Goal: Task Accomplishment & Management: Manage account settings

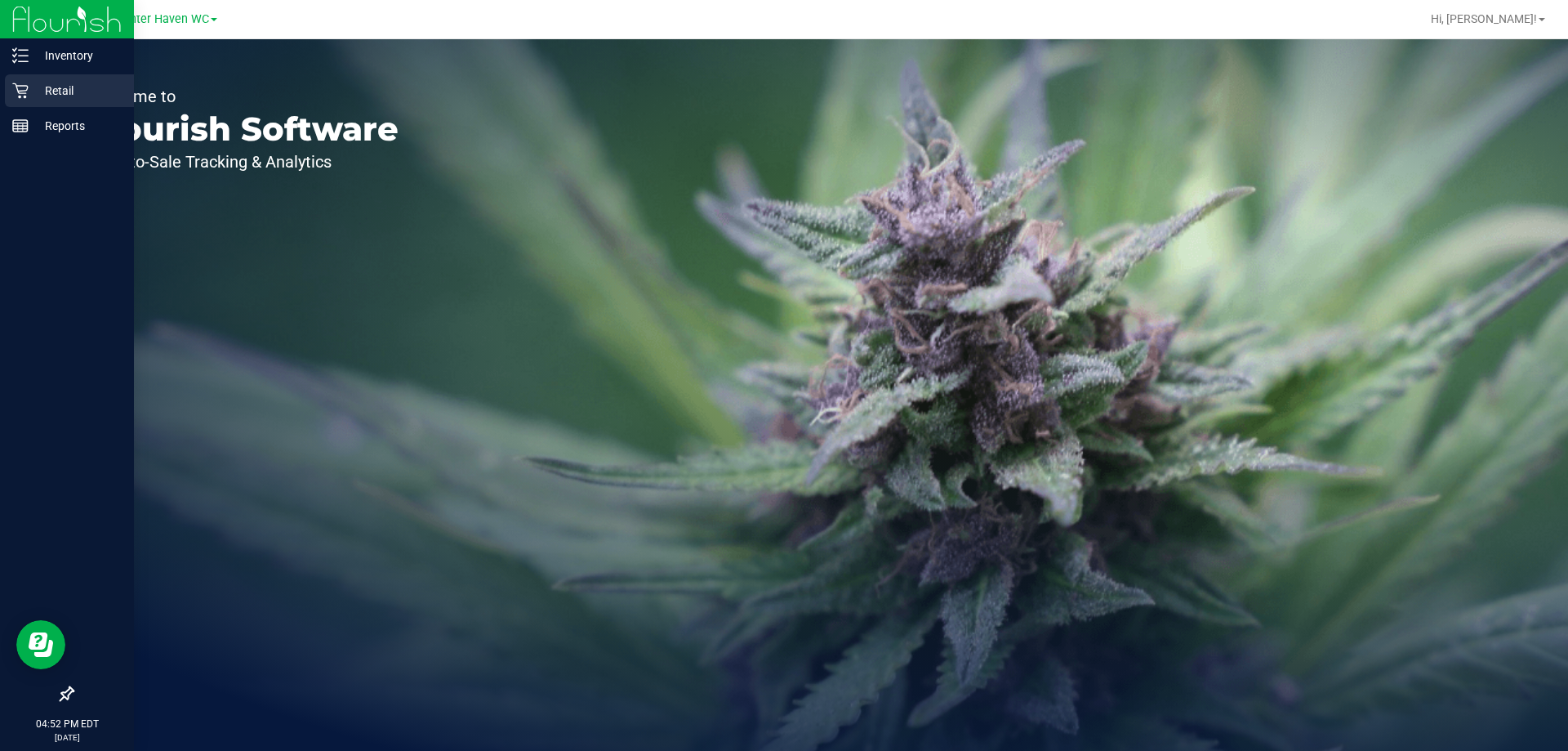
click at [65, 85] on p "Retail" at bounding box center [78, 90] width 98 height 19
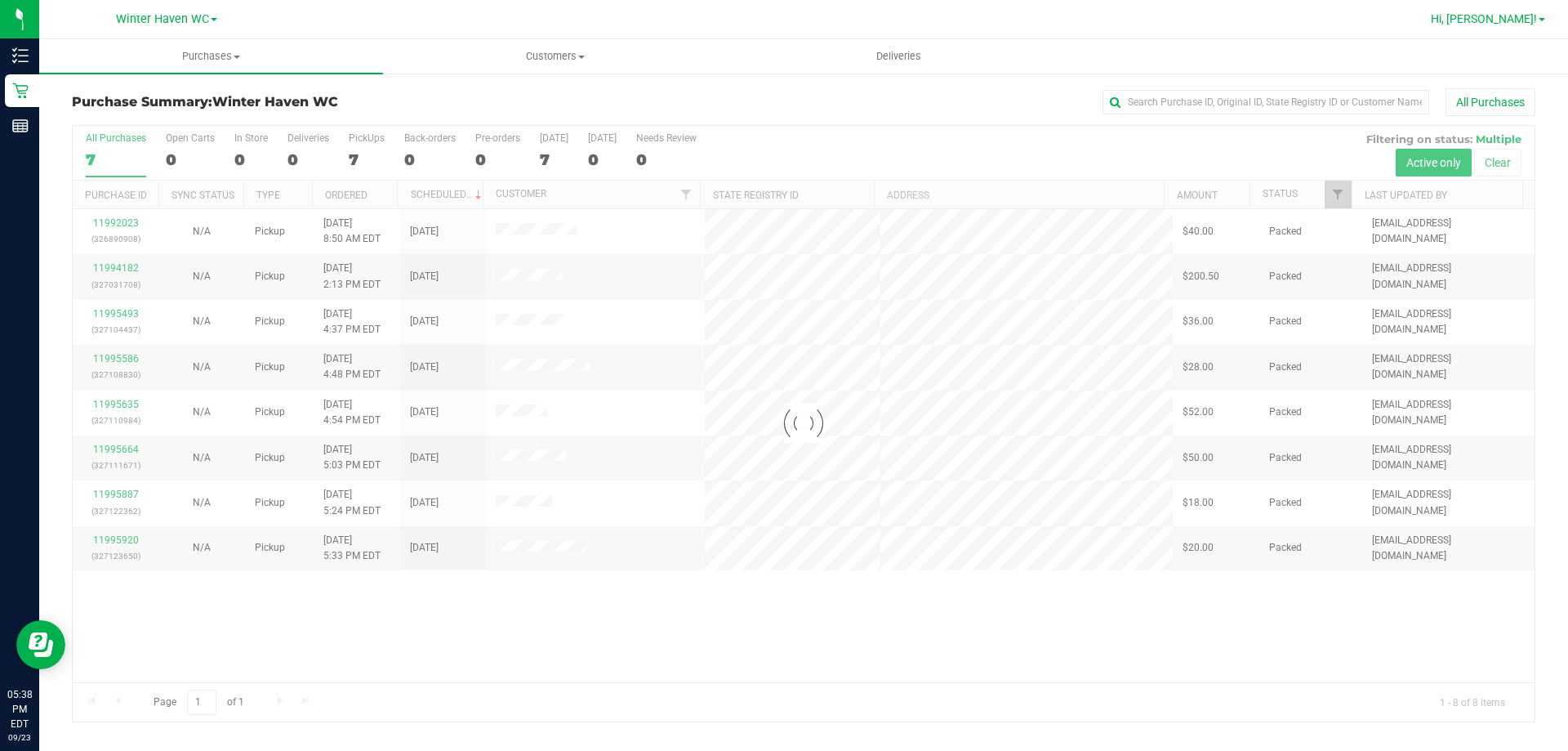
click at [1508, 19] on span "Hi, [PERSON_NAME]!" at bounding box center [1483, 18] width 106 height 13
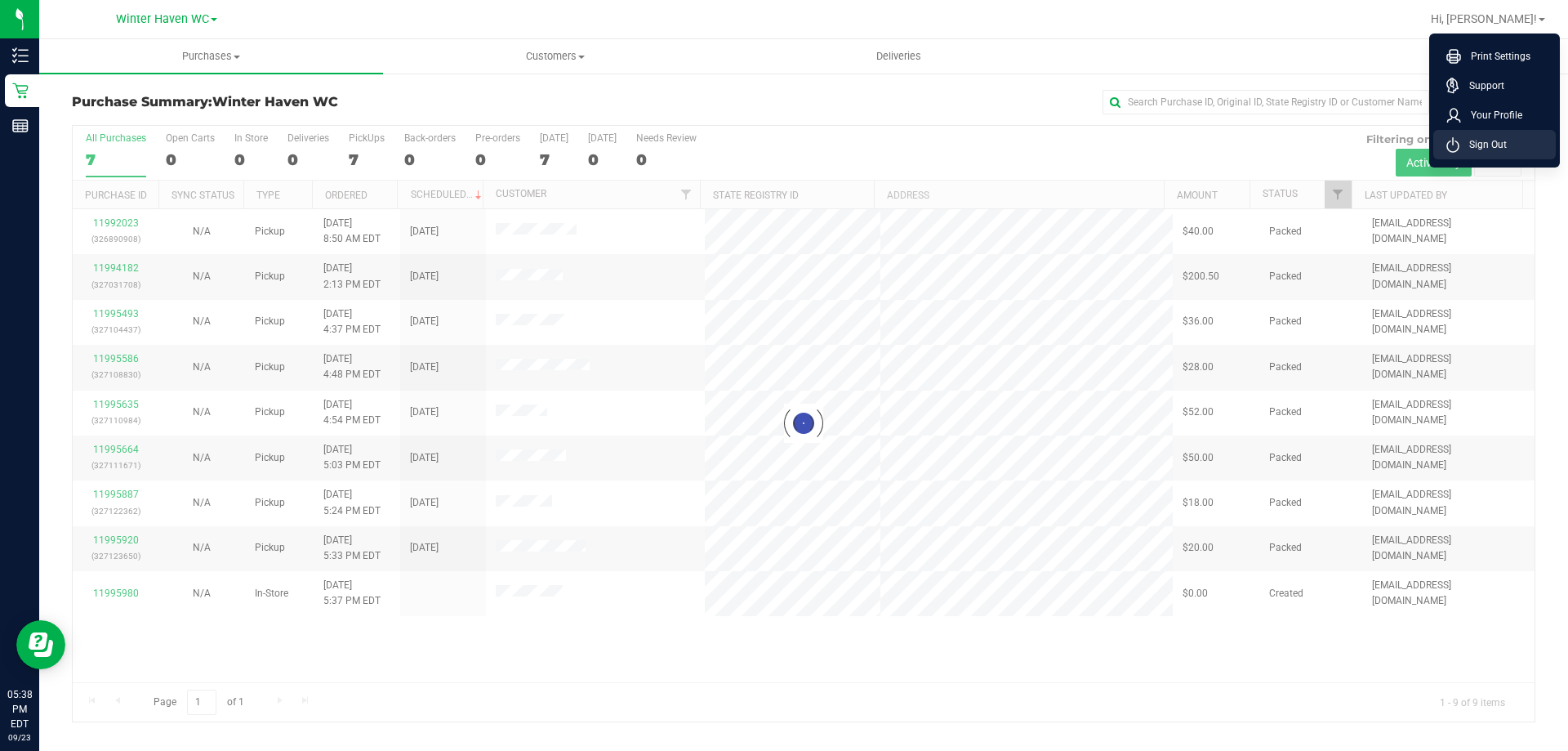
click at [1489, 149] on span "Sign Out" at bounding box center [1483, 144] width 47 height 17
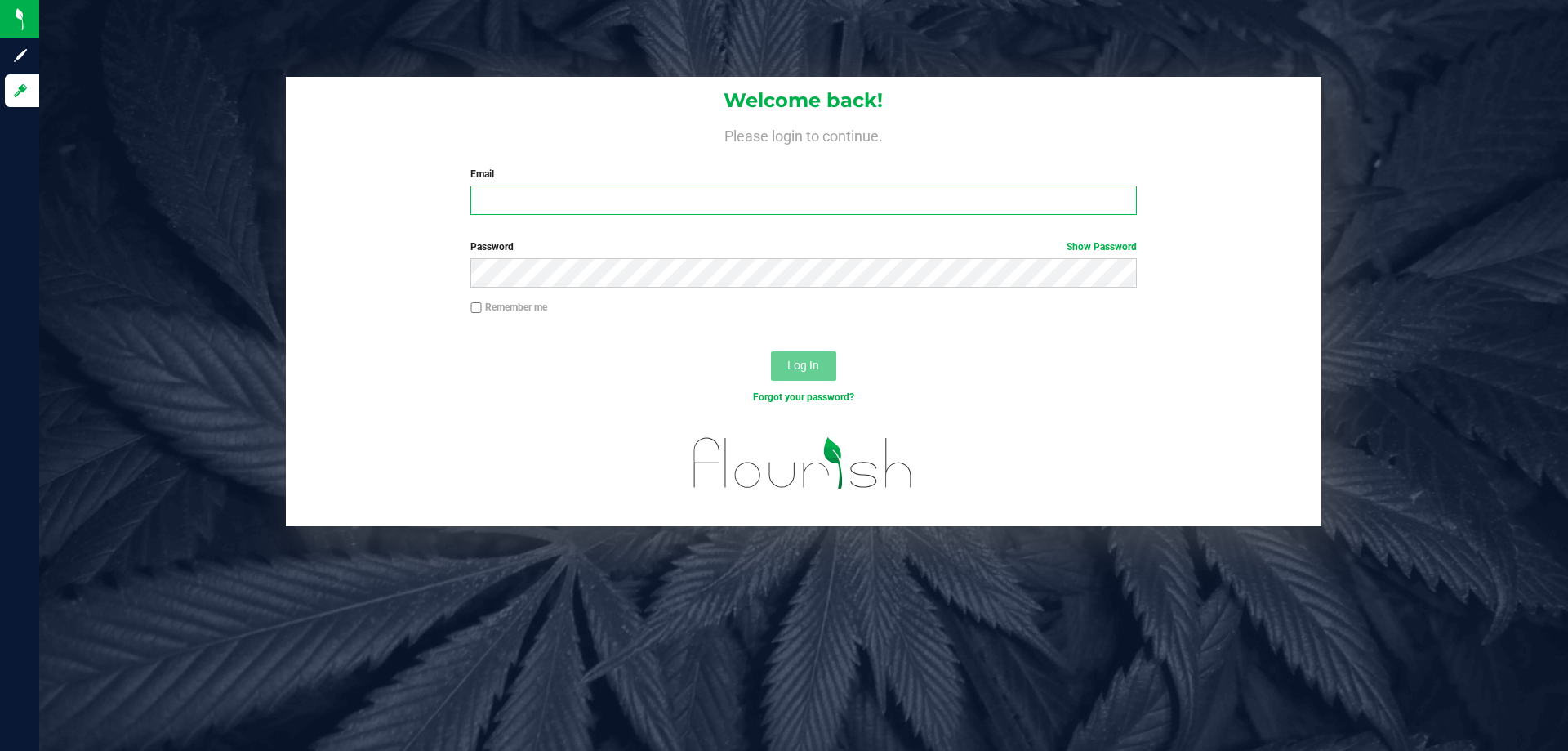
click at [703, 211] on input "Email" at bounding box center [803, 200] width 666 height 30
type input "bbeaudin@liveparallel.com"
click at [771, 351] on button "Log In" at bounding box center [803, 366] width 66 height 30
